Goal: Complete application form: Complete application form

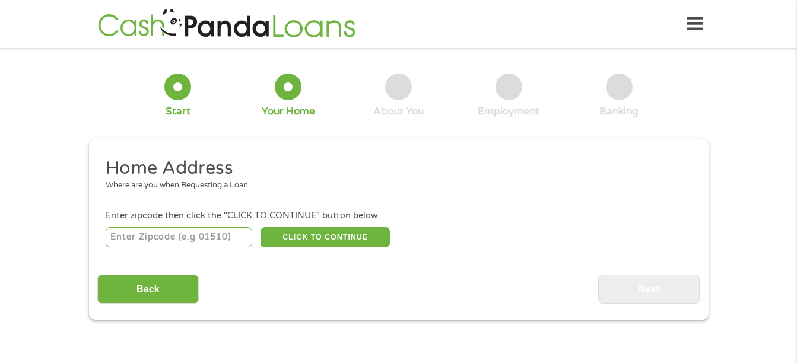
click at [195, 240] on input "number" at bounding box center [179, 237] width 147 height 20
type input "64030"
click at [322, 240] on button "CLICK TO CONTINUE" at bounding box center [324, 237] width 129 height 20
type input "64030"
type input "Grandview"
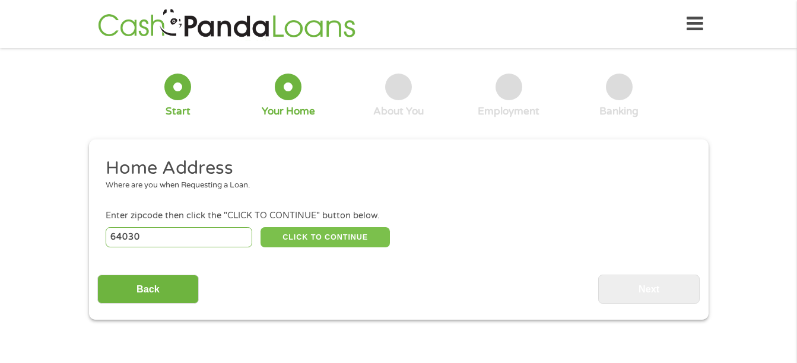
select select "[US_STATE]"
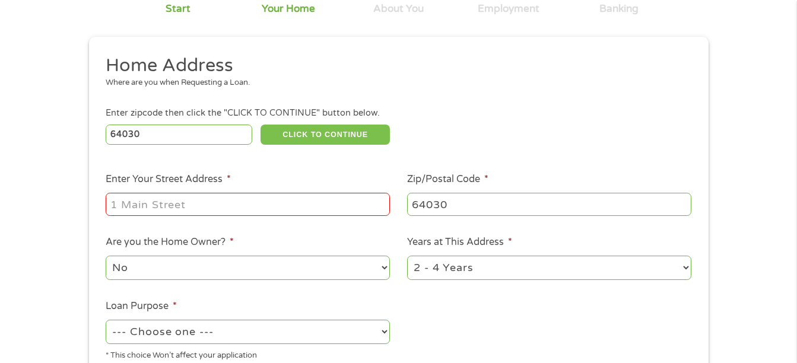
scroll to position [119, 0]
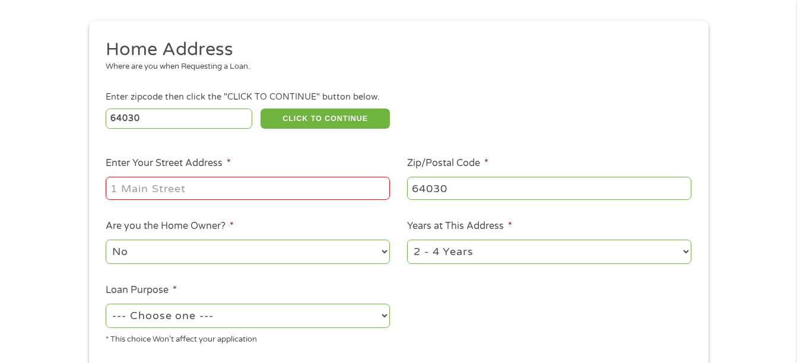
click at [272, 192] on input "Enter Your Street Address *" at bounding box center [248, 188] width 284 height 23
type input "[STREET_ADDRESS]"
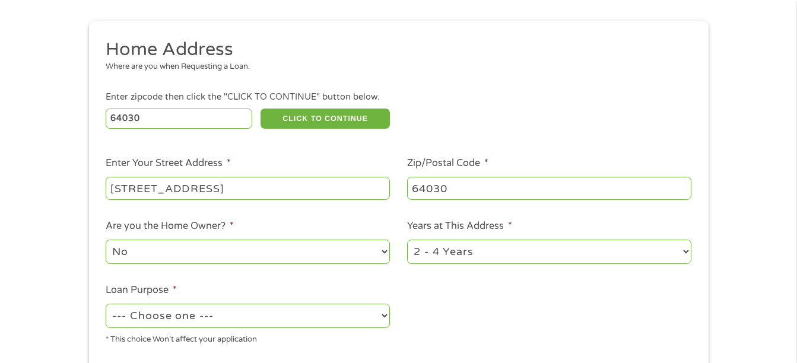
click at [218, 255] on select "No Yes" at bounding box center [248, 252] width 284 height 24
select select "yes"
click at [106, 240] on select "No Yes" at bounding box center [248, 252] width 284 height 24
click at [465, 252] on select "1 Year or less 1 - 2 Years 2 - 4 Years Over 4 Years" at bounding box center [549, 252] width 284 height 24
select select "60months"
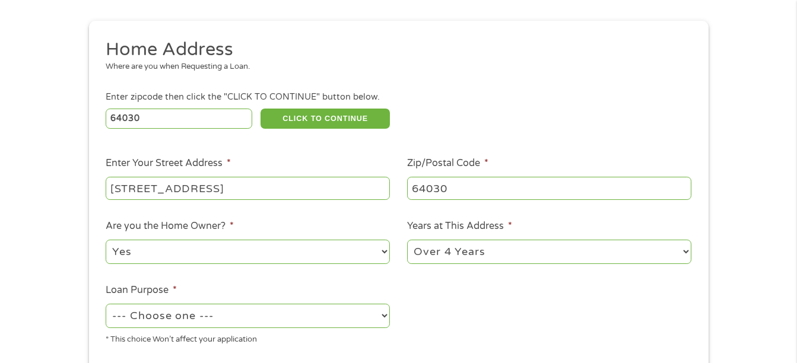
click at [407, 240] on select "1 Year or less 1 - 2 Years 2 - 4 Years Over 4 Years" at bounding box center [549, 252] width 284 height 24
click at [311, 314] on select "--- Choose one --- Pay Bills Debt Consolidation Home Improvement Major Purchase…" at bounding box center [248, 316] width 284 height 24
select select "paybills"
click at [106, 304] on select "--- Choose one --- Pay Bills Debt Consolidation Home Improvement Major Purchase…" at bounding box center [248, 316] width 284 height 24
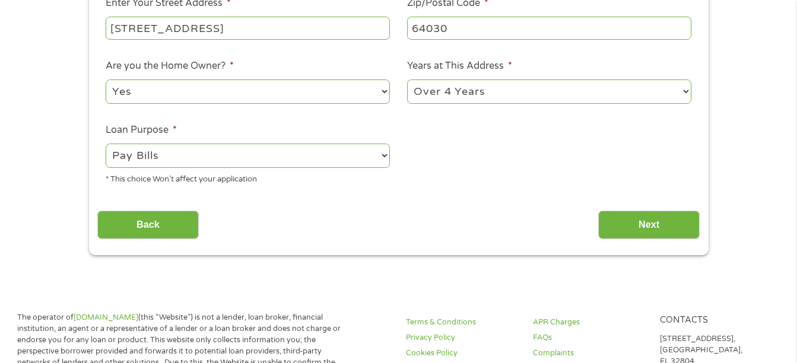
scroll to position [297, 0]
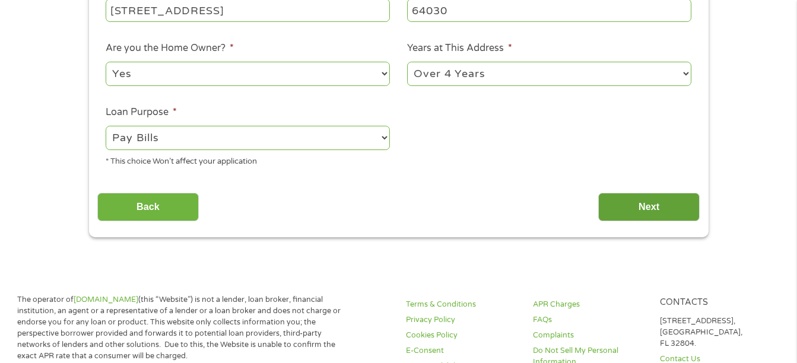
click at [663, 199] on input "Next" at bounding box center [648, 207] width 101 height 29
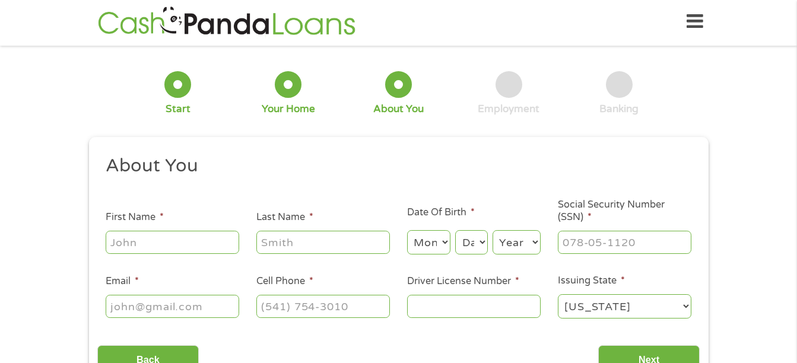
scroll to position [0, 0]
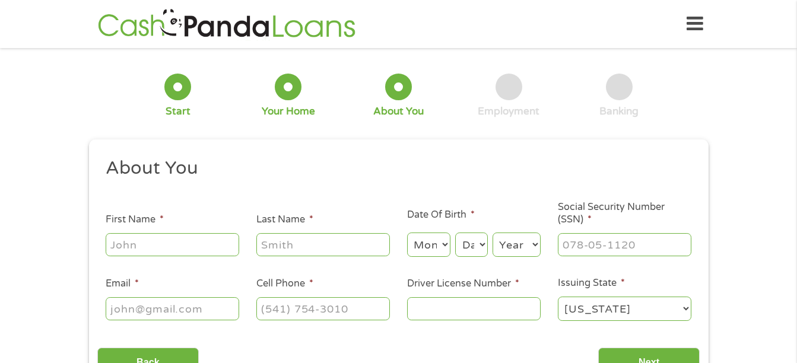
click at [181, 246] on input "First Name *" at bounding box center [172, 244] width 133 height 23
type input "[PERSON_NAME]"
select select "4"
select select "2"
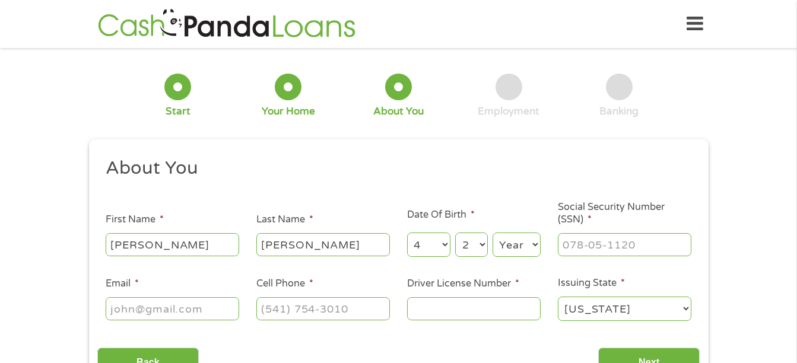
select select "1973"
type input "[EMAIL_ADDRESS][DOMAIN_NAME]"
type input "[PHONE_NUMBER]"
click at [581, 245] on input "___-__-____" at bounding box center [624, 244] width 133 height 23
type input "500-92-8749"
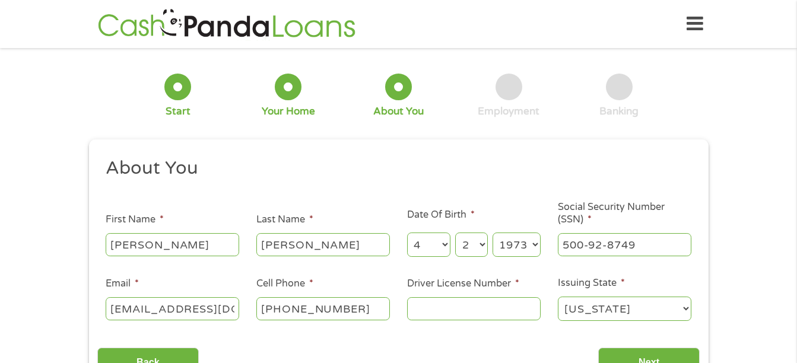
scroll to position [59, 0]
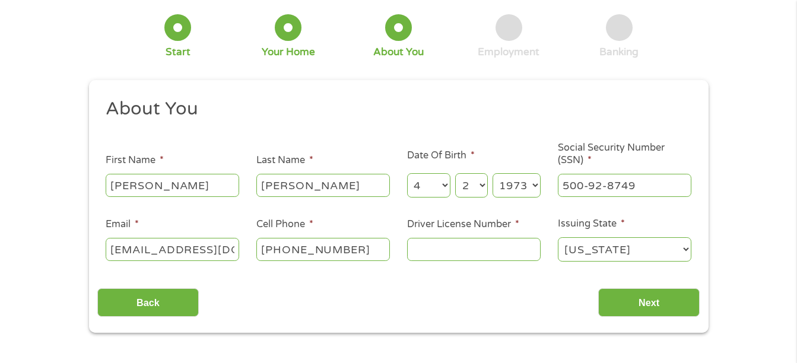
click at [446, 257] on input "Driver License Number *" at bounding box center [473, 249] width 133 height 23
type input "t980184527"
click at [651, 306] on input "Next" at bounding box center [648, 302] width 101 height 29
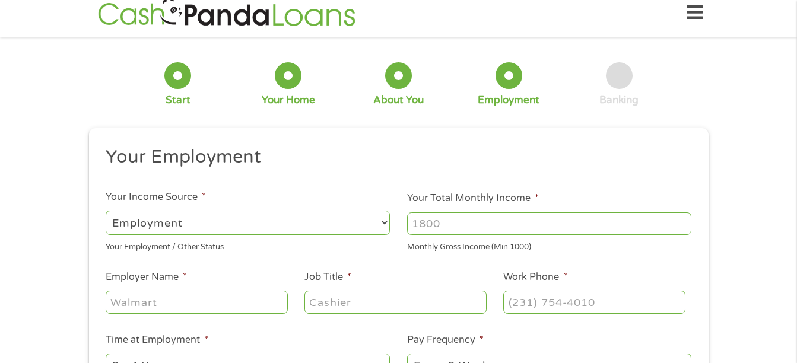
scroll to position [0, 0]
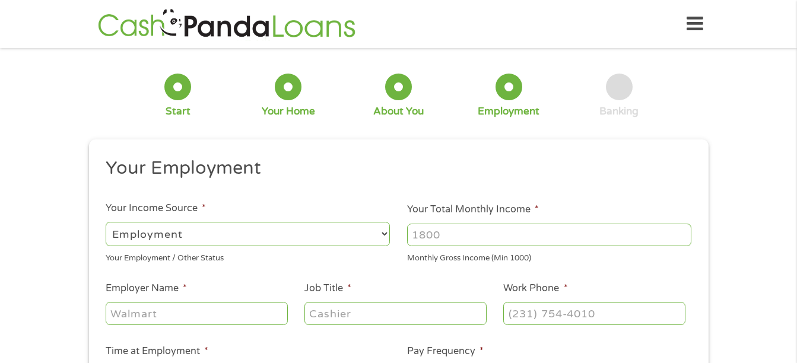
click at [466, 230] on input "Your Total Monthly Income *" at bounding box center [549, 235] width 284 height 23
click at [682, 231] on input "1000" at bounding box center [549, 235] width 284 height 23
click at [683, 241] on input "1000" at bounding box center [549, 235] width 284 height 23
click at [683, 239] on input "1000" at bounding box center [549, 235] width 284 height 23
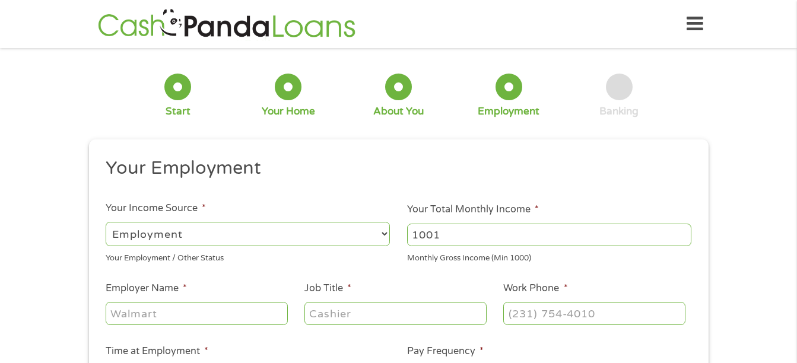
click at [682, 230] on input "1001" at bounding box center [549, 235] width 284 height 23
click at [682, 230] on input "1002" at bounding box center [549, 235] width 284 height 23
click at [682, 230] on input "1003" at bounding box center [549, 235] width 284 height 23
drag, startPoint x: 446, startPoint y: 235, endPoint x: 395, endPoint y: 233, distance: 50.5
click at [395, 233] on ul "Your Employment Your Income Source * --- Choose one --- Employment [DEMOGRAPHIC…" at bounding box center [398, 310] width 602 height 307
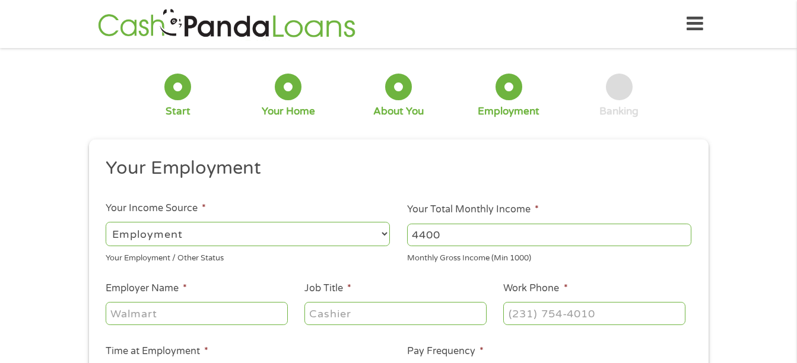
type input "4400"
click at [134, 317] on input "Employer Name *" at bounding box center [197, 313] width 182 height 23
type input "xerox"
click at [319, 316] on input "Job Title *" at bounding box center [395, 313] width 182 height 23
type input "manager"
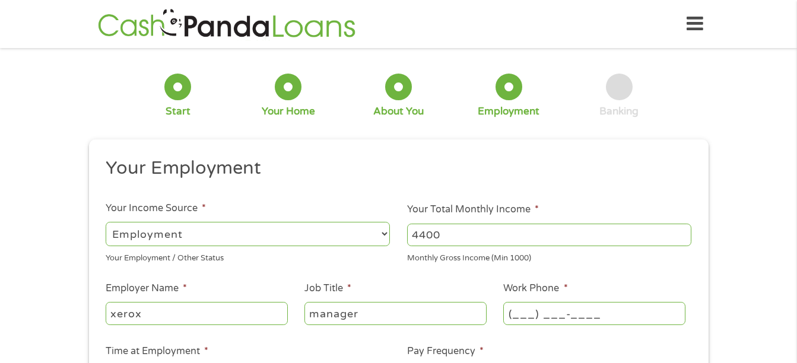
click at [515, 317] on input "(___) ___-____" at bounding box center [594, 313] width 182 height 23
type input "[PHONE_NUMBER]"
click at [635, 310] on input "[PHONE_NUMBER]" at bounding box center [594, 313] width 182 height 23
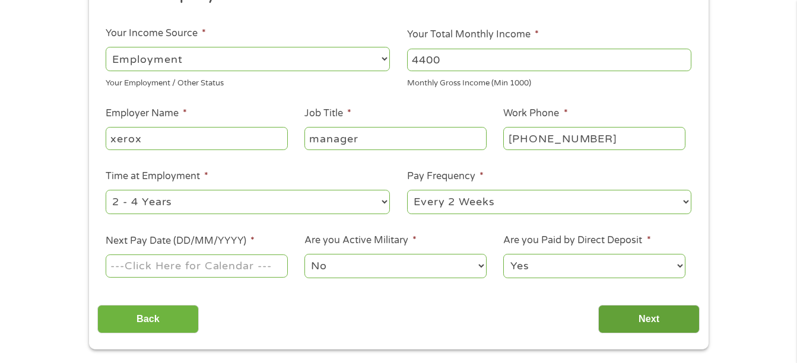
scroll to position [178, 0]
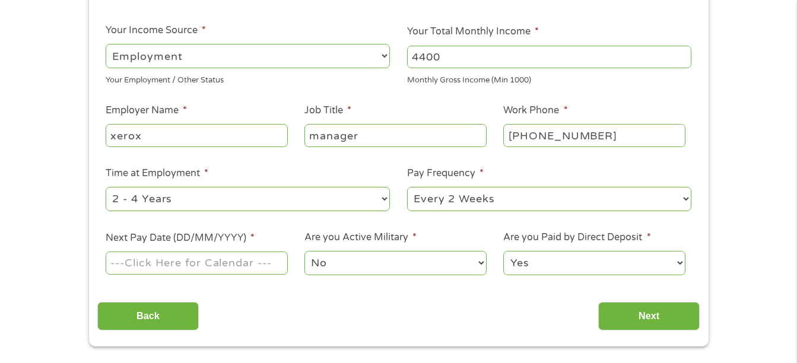
click at [325, 197] on select "--- Choose one --- 1 Year or less 1 - 2 Years 2 - 4 Years Over 4 Years" at bounding box center [248, 199] width 284 height 24
select select "60months"
click at [106, 187] on select "--- Choose one --- 1 Year or less 1 - 2 Years 2 - 4 Years Over 4 Years" at bounding box center [248, 199] width 284 height 24
click at [466, 196] on select "--- Choose one --- Every 2 Weeks Every Week Monthly Semi-Monthly" at bounding box center [549, 199] width 284 height 24
click at [407, 187] on select "--- Choose one --- Every 2 Weeks Every Week Monthly Semi-Monthly" at bounding box center [549, 199] width 284 height 24
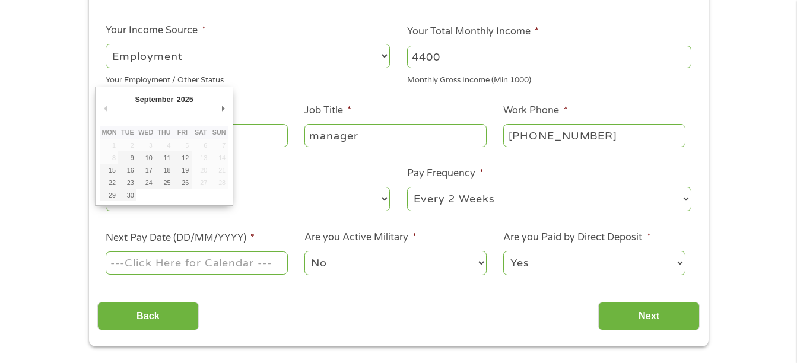
click at [247, 256] on input "Next Pay Date (DD/MM/YYYY) *" at bounding box center [197, 263] width 182 height 23
type input "[DATE]"
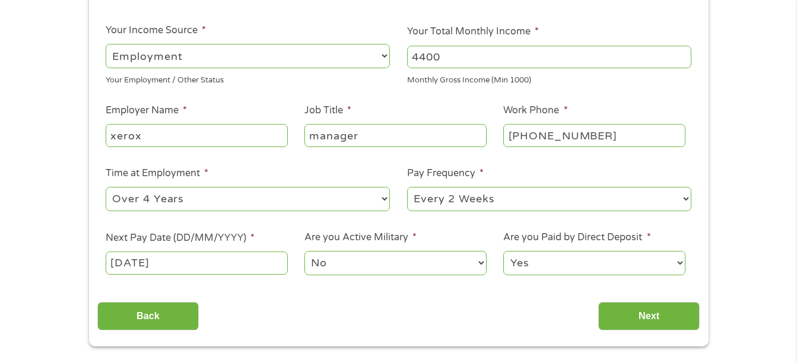
click at [598, 256] on select "Yes No" at bounding box center [594, 263] width 182 height 24
click at [638, 313] on input "Next" at bounding box center [648, 316] width 101 height 29
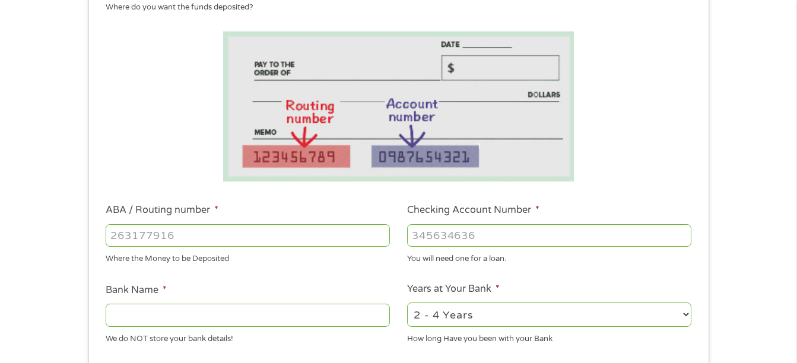
click at [127, 238] on input "ABA / Routing number *" at bounding box center [248, 235] width 284 height 23
type input "301071631"
type input "NORTH AMERICAN SAVINGS BANK"
type input "301071631"
click at [422, 231] on input "Checking Account Number *" at bounding box center [549, 235] width 284 height 23
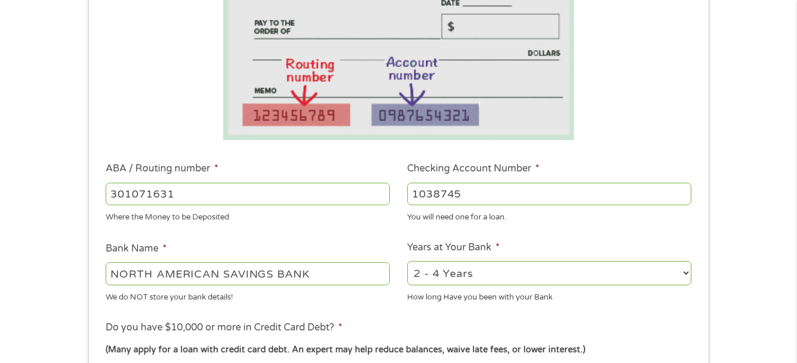
scroll to position [297, 0]
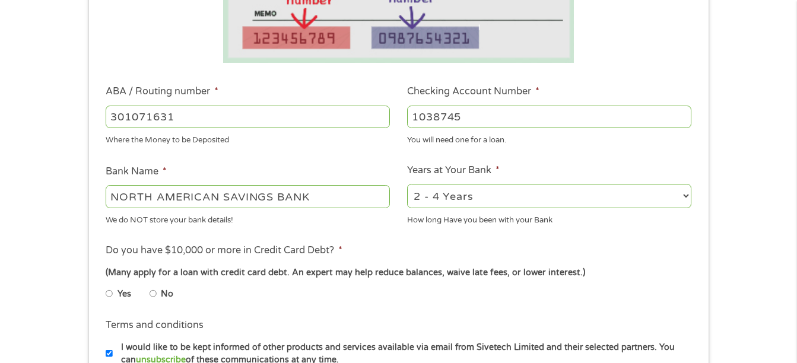
type input "1038745"
click at [532, 191] on select "2 - 4 Years 6 - 12 Months 1 - 2 Years Over 4 Years" at bounding box center [549, 196] width 284 height 24
select select "60months"
click at [407, 184] on select "2 - 4 Years 6 - 12 Months 1 - 2 Years Over 4 Years" at bounding box center [549, 196] width 284 height 24
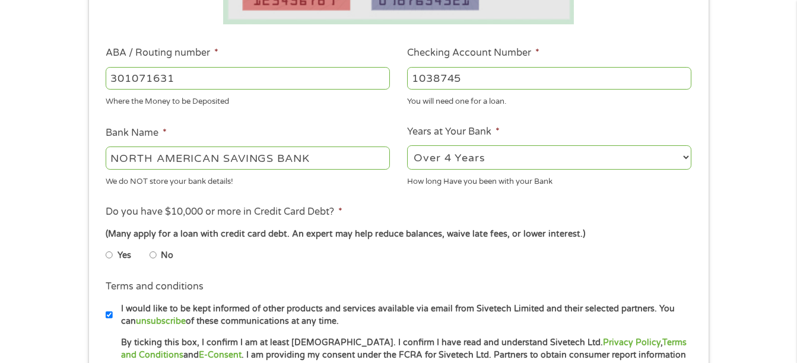
scroll to position [356, 0]
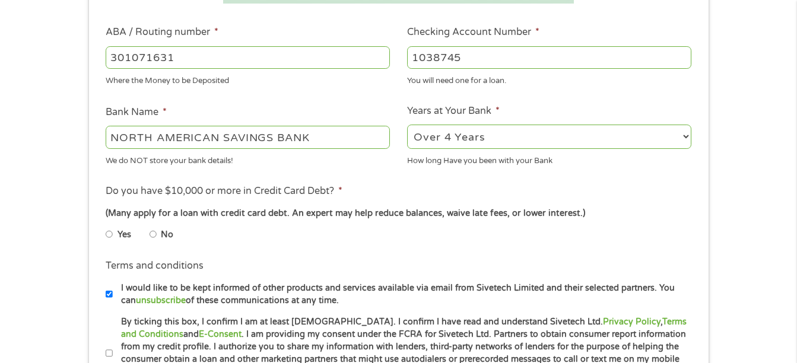
click at [155, 237] on input "No" at bounding box center [153, 234] width 7 height 19
radio input "true"
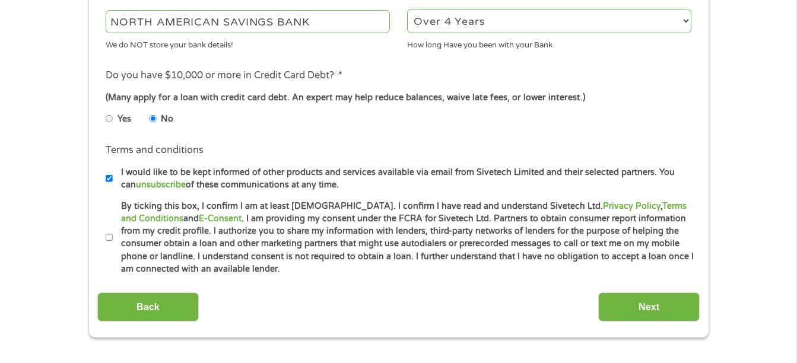
scroll to position [475, 0]
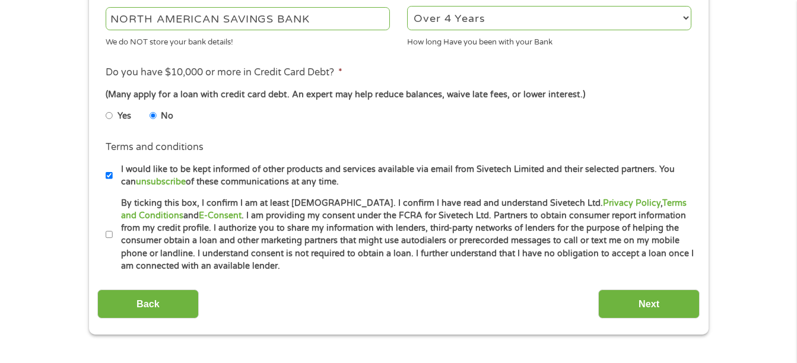
click at [107, 234] on input "By ticking this box, I confirm I am at least [DEMOGRAPHIC_DATA]. I confirm I ha…" at bounding box center [109, 234] width 7 height 19
checkbox input "true"
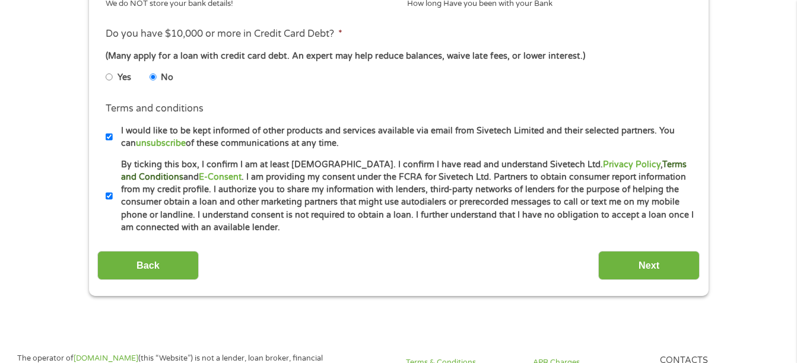
scroll to position [534, 0]
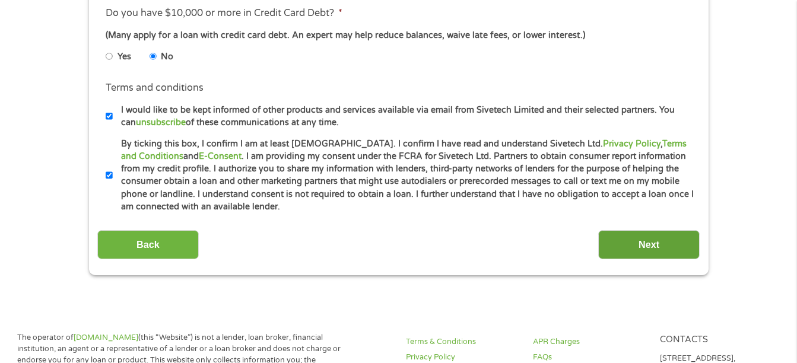
click at [647, 244] on input "Next" at bounding box center [648, 244] width 101 height 29
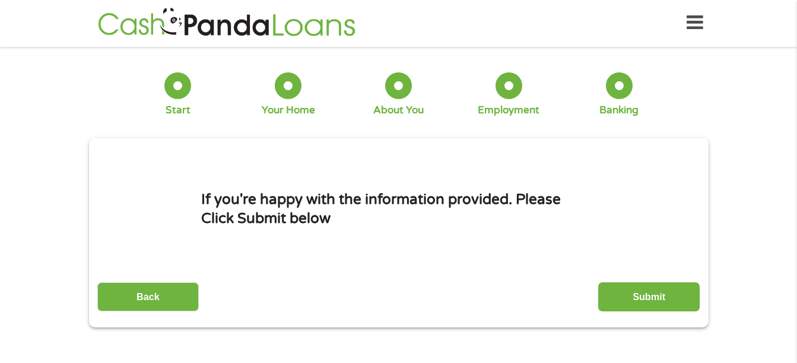
scroll to position [0, 0]
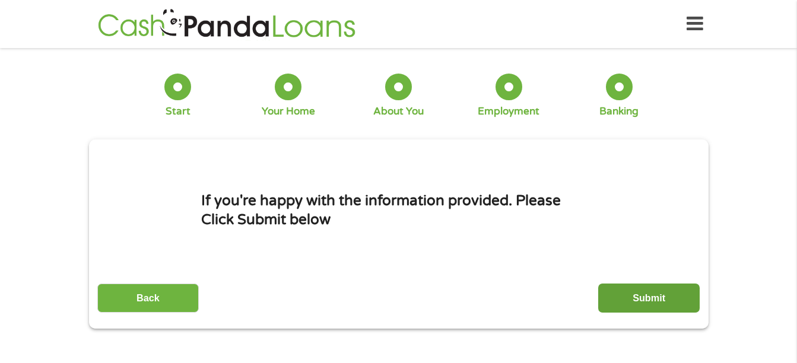
click at [659, 297] on input "Submit" at bounding box center [648, 298] width 101 height 29
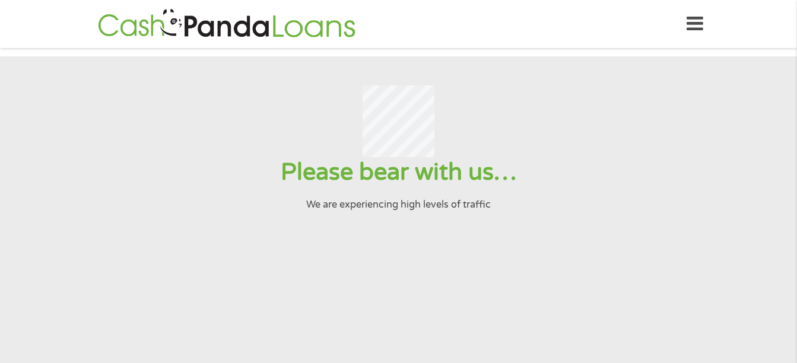
click at [516, 77] on section "Please bear with us… We are experiencing high levels of traffic" at bounding box center [398, 256] width 797 height 400
